Goal: Find specific page/section: Find specific page/section

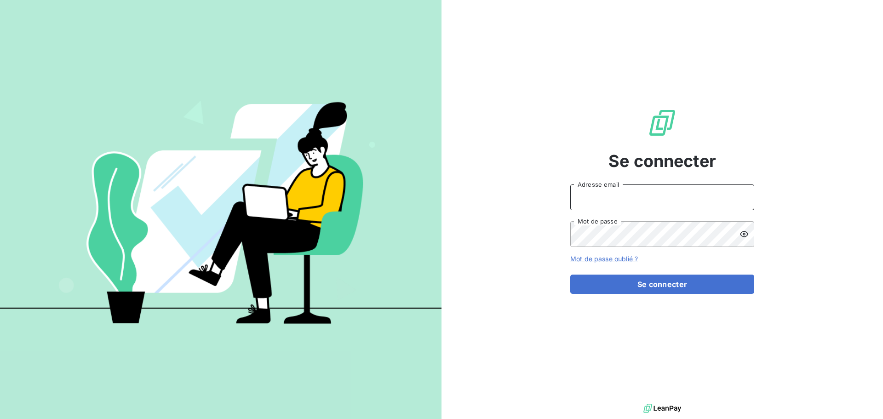
click at [646, 208] on input "Adresse email" at bounding box center [662, 197] width 184 height 26
type input "[EMAIL_ADDRESS][DOMAIN_NAME]"
click at [570, 275] on button "Se connecter" at bounding box center [662, 284] width 184 height 19
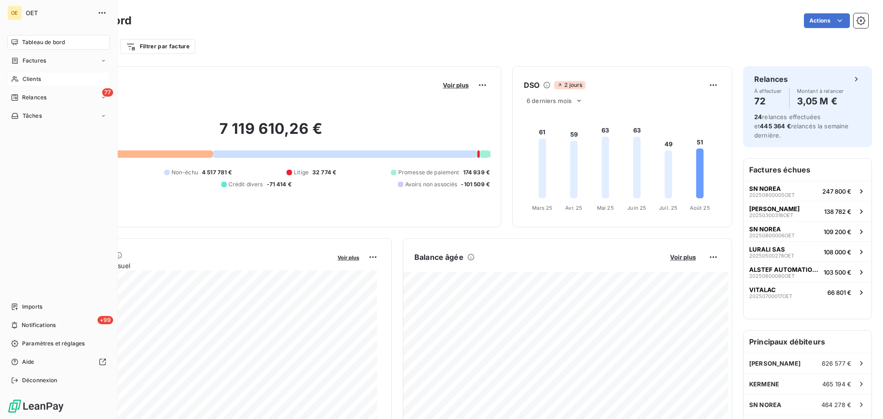
click at [38, 81] on span "Clients" at bounding box center [32, 79] width 18 height 8
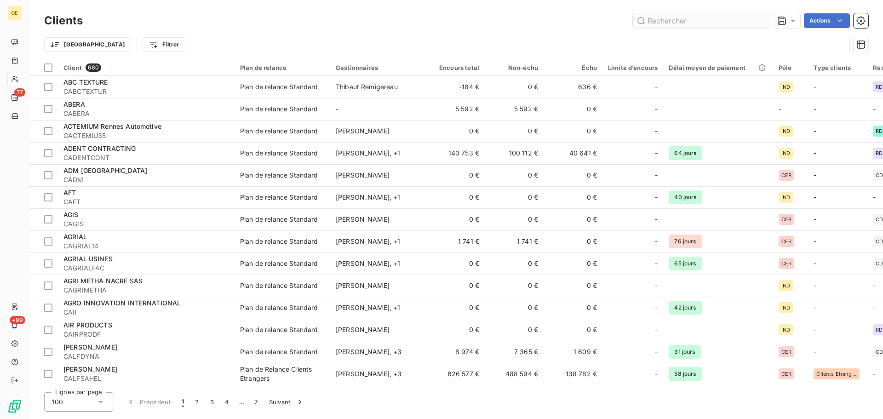
click at [673, 26] on input "text" at bounding box center [702, 20] width 138 height 15
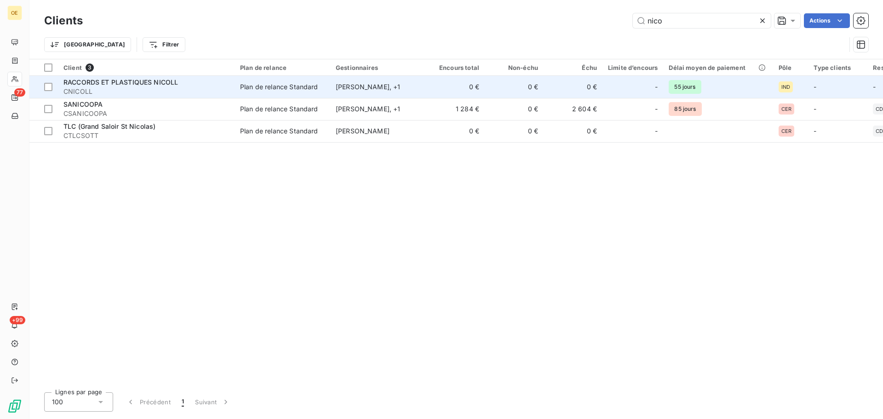
type input "nico"
click at [128, 80] on span "RACCORDS ET PLASTIQUES NICOLL" at bounding box center [120, 82] width 115 height 8
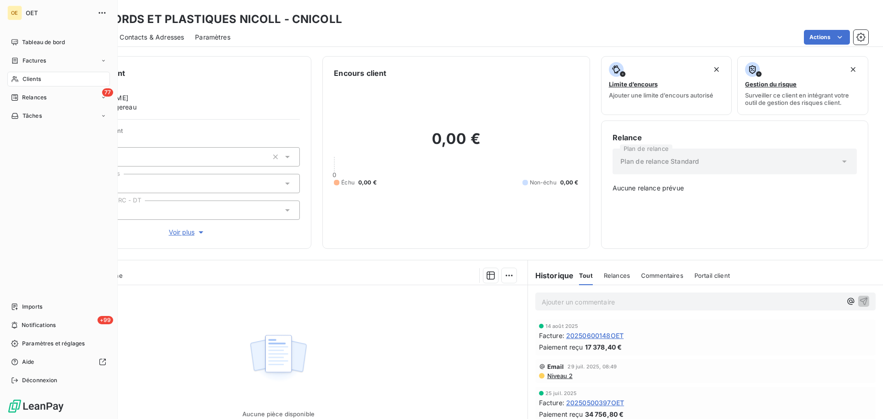
click at [52, 82] on div "Clients" at bounding box center [58, 79] width 103 height 15
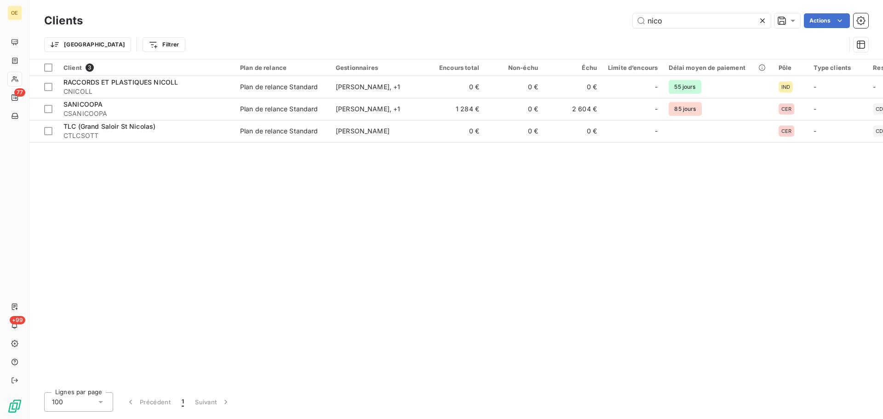
drag, startPoint x: 678, startPoint y: 19, endPoint x: 582, endPoint y: 13, distance: 95.9
click at [582, 13] on div "nico Actions" at bounding box center [481, 20] width 775 height 15
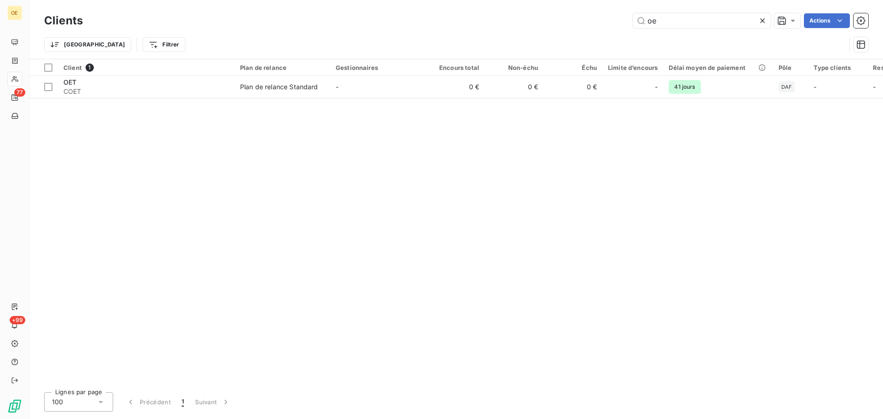
type input "o"
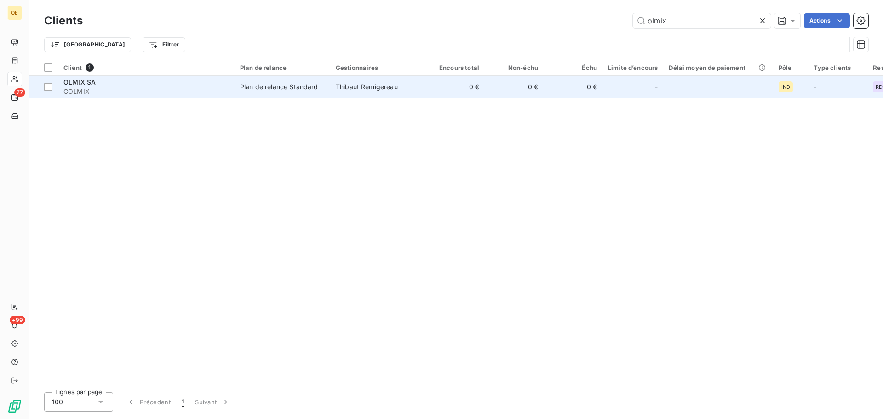
type input "olmix"
click at [74, 83] on span "OLMIX SA" at bounding box center [79, 82] width 32 height 8
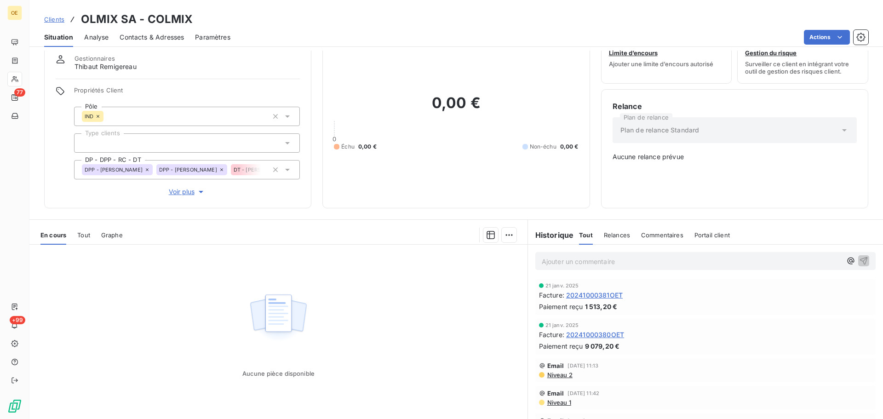
scroll to position [62, 0]
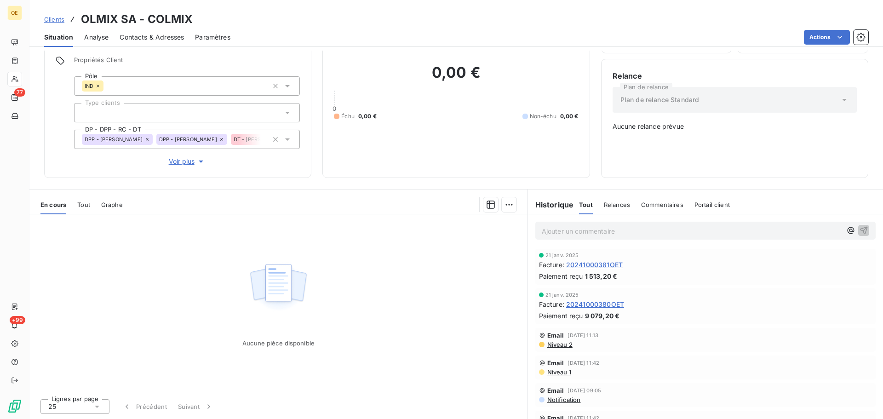
click at [91, 209] on div "En cours Tout Graphe" at bounding box center [278, 204] width 498 height 19
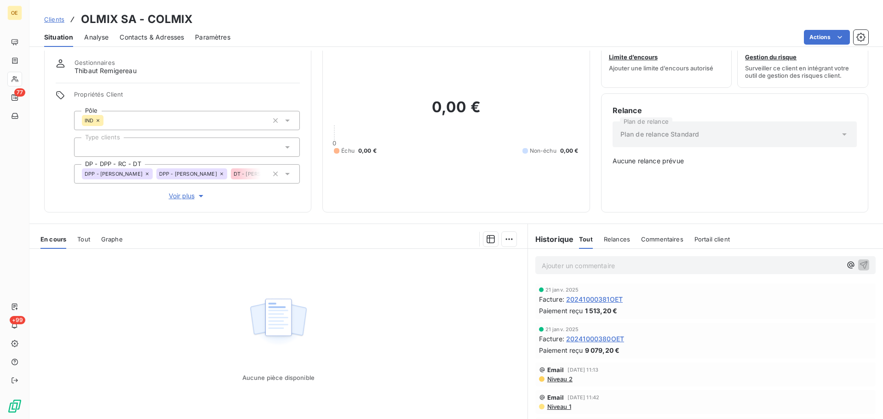
scroll to position [0, 0]
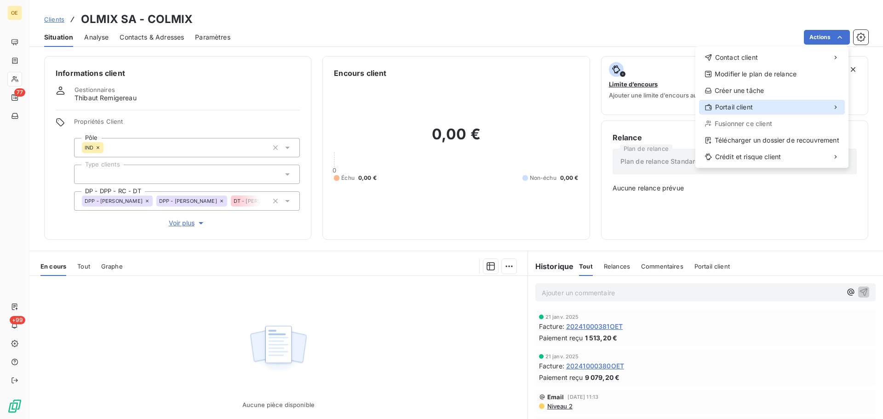
click at [753, 108] on span "Portail client" at bounding box center [734, 107] width 38 height 9
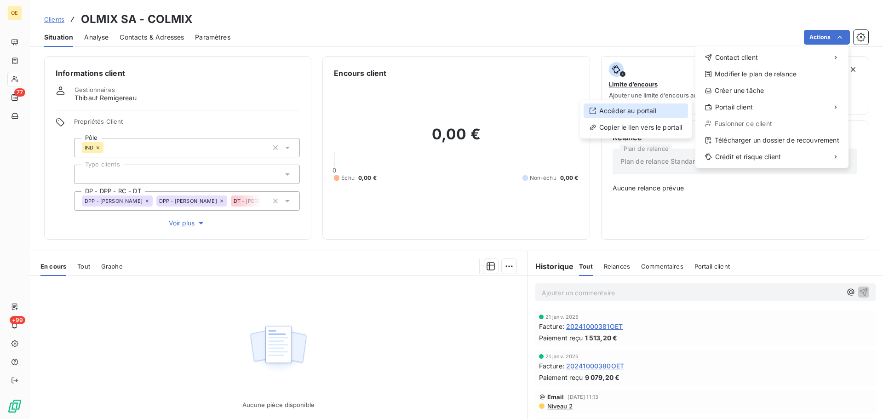
click at [676, 108] on div "Accéder au portail" at bounding box center [636, 110] width 104 height 15
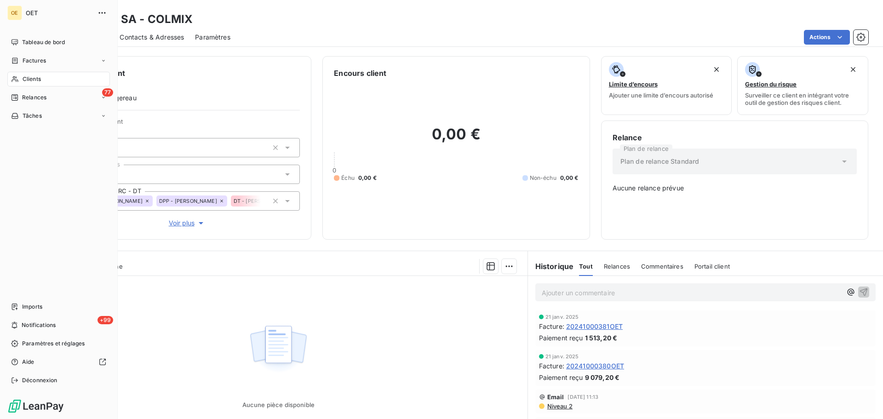
click at [18, 81] on icon at bounding box center [15, 78] width 8 height 7
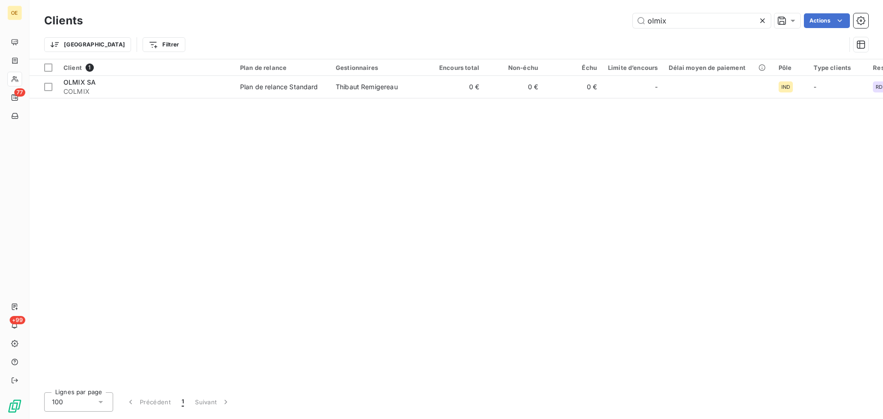
drag, startPoint x: 694, startPoint y: 17, endPoint x: 523, endPoint y: 11, distance: 171.2
click at [523, 11] on div "Clients olmix Actions" at bounding box center [456, 20] width 824 height 19
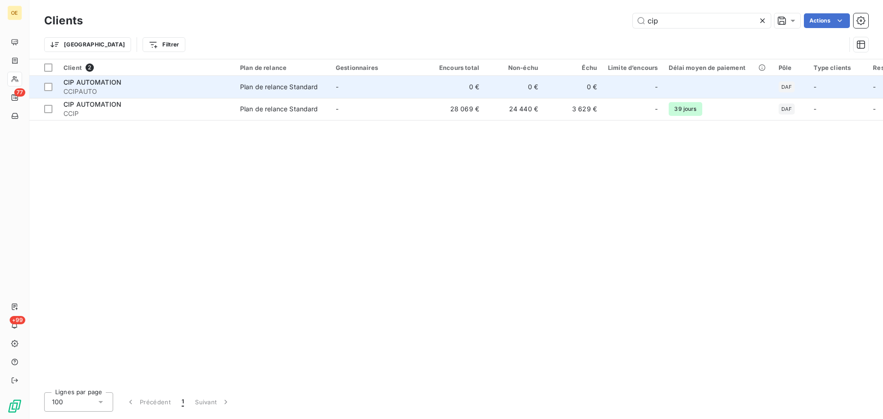
type input "cip"
click at [115, 83] on span "CIP AUTOMATION" at bounding box center [92, 82] width 58 height 8
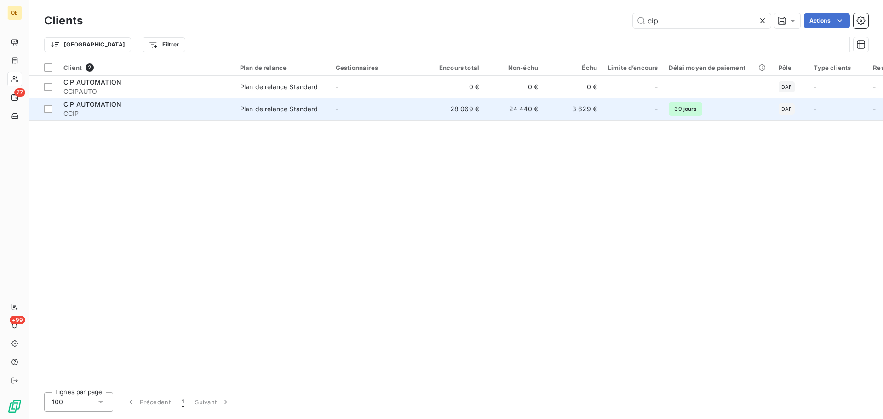
click at [102, 103] on span "CIP AUTOMATION" at bounding box center [92, 104] width 58 height 8
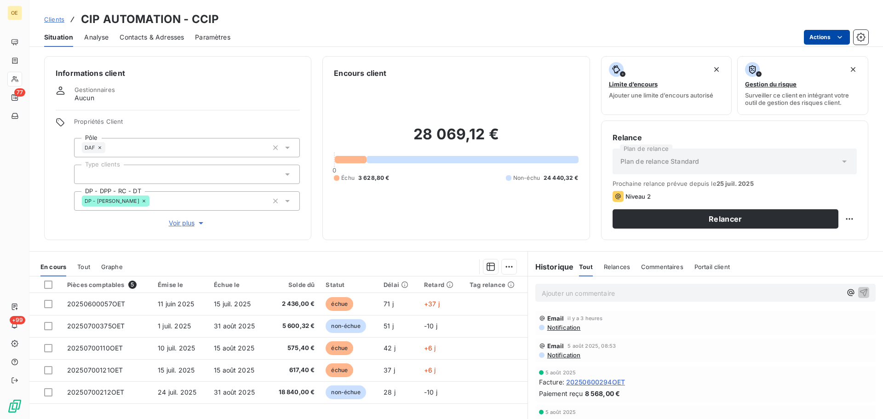
click at [833, 33] on html "OE 77 +99 Clients CIP AUTOMATION - CCIP Situation Analyse Contacts & Adresses P…" at bounding box center [441, 209] width 883 height 419
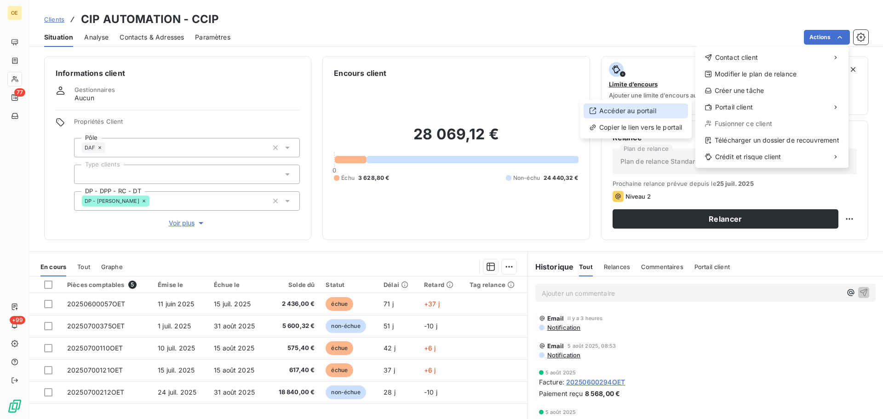
click at [654, 105] on div "Accéder au portail" at bounding box center [636, 110] width 104 height 15
